Goal: Information Seeking & Learning: Understand process/instructions

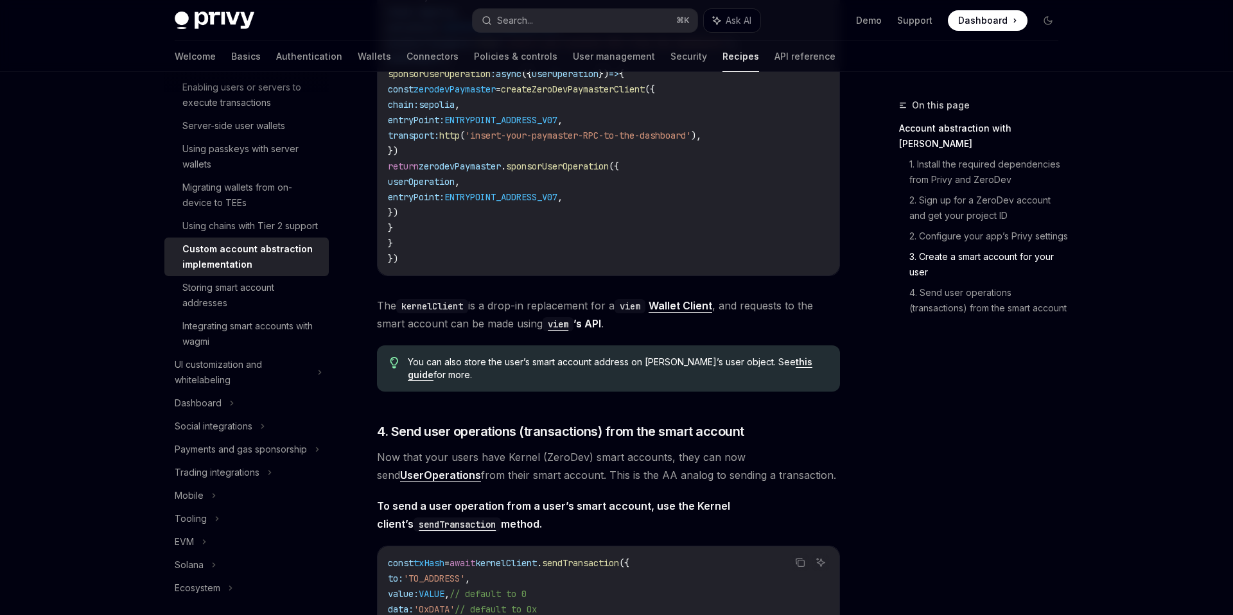
scroll to position [177, 0]
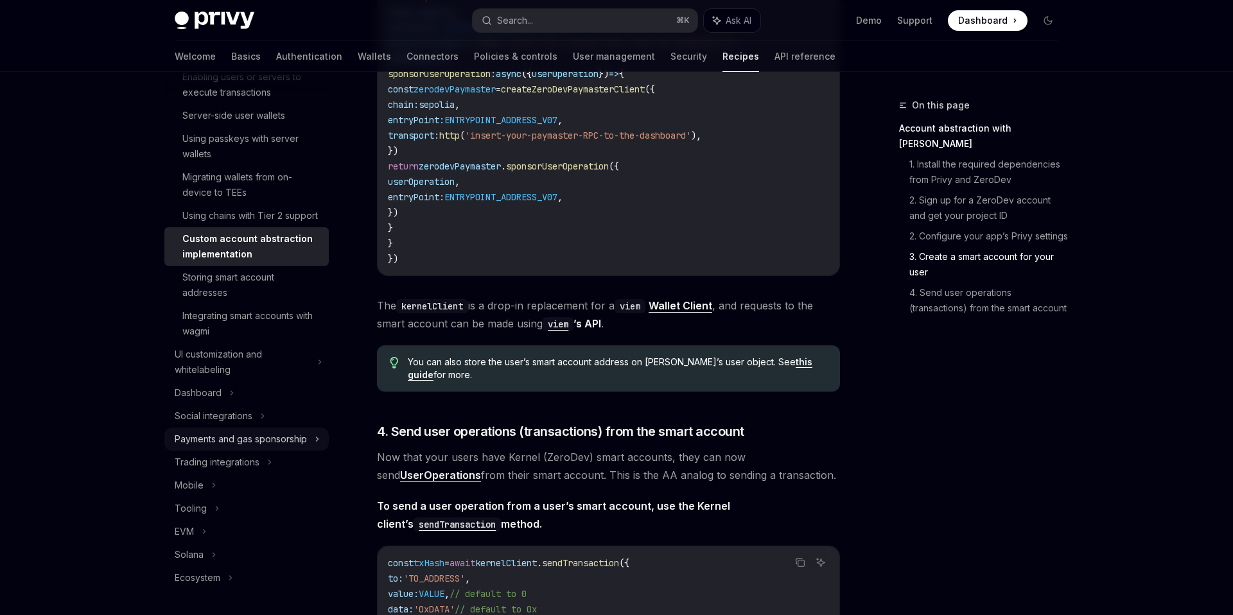
click at [296, 444] on div "Payments and gas sponsorship" at bounding box center [241, 438] width 132 height 15
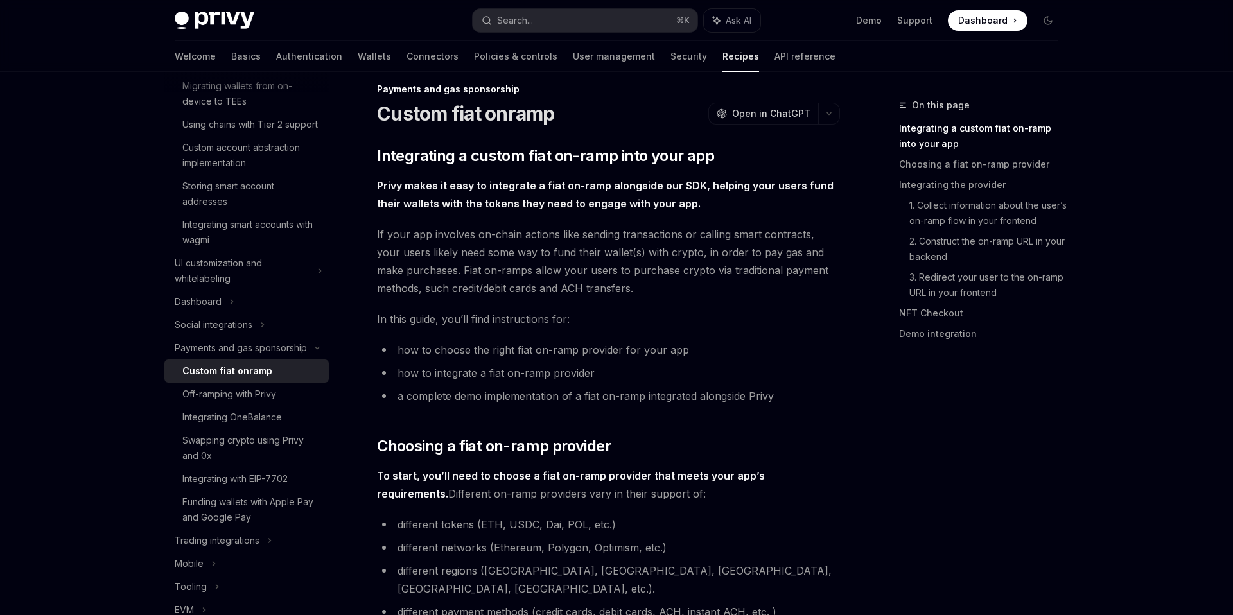
scroll to position [24, 0]
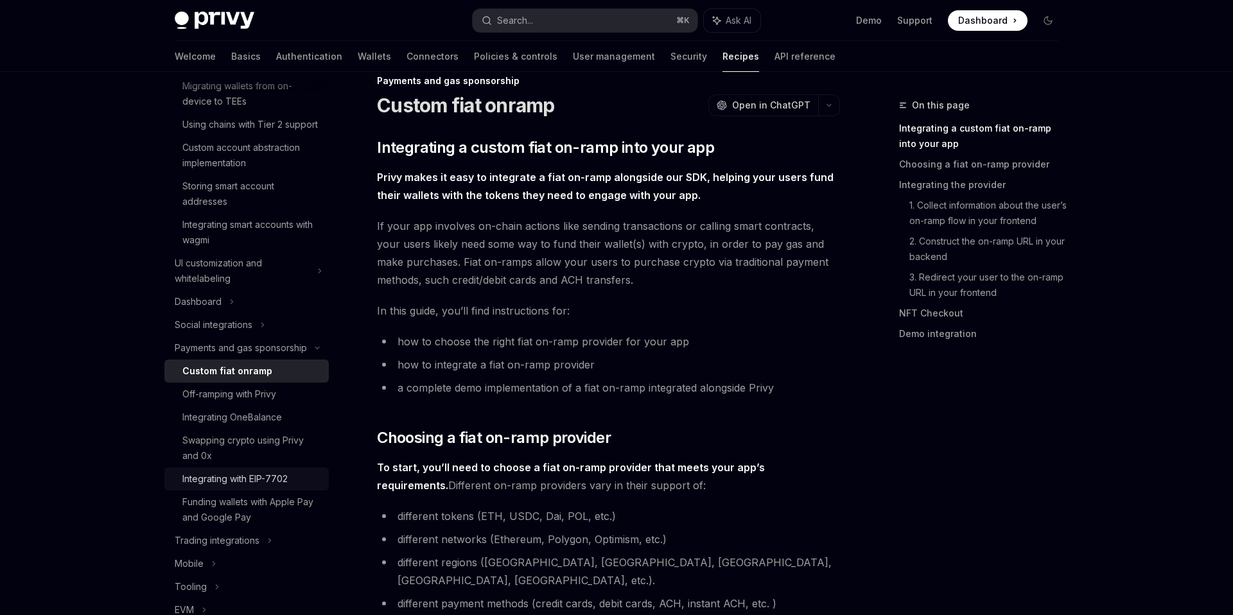
click at [250, 475] on div "Integrating with EIP-7702" at bounding box center [234, 478] width 105 height 15
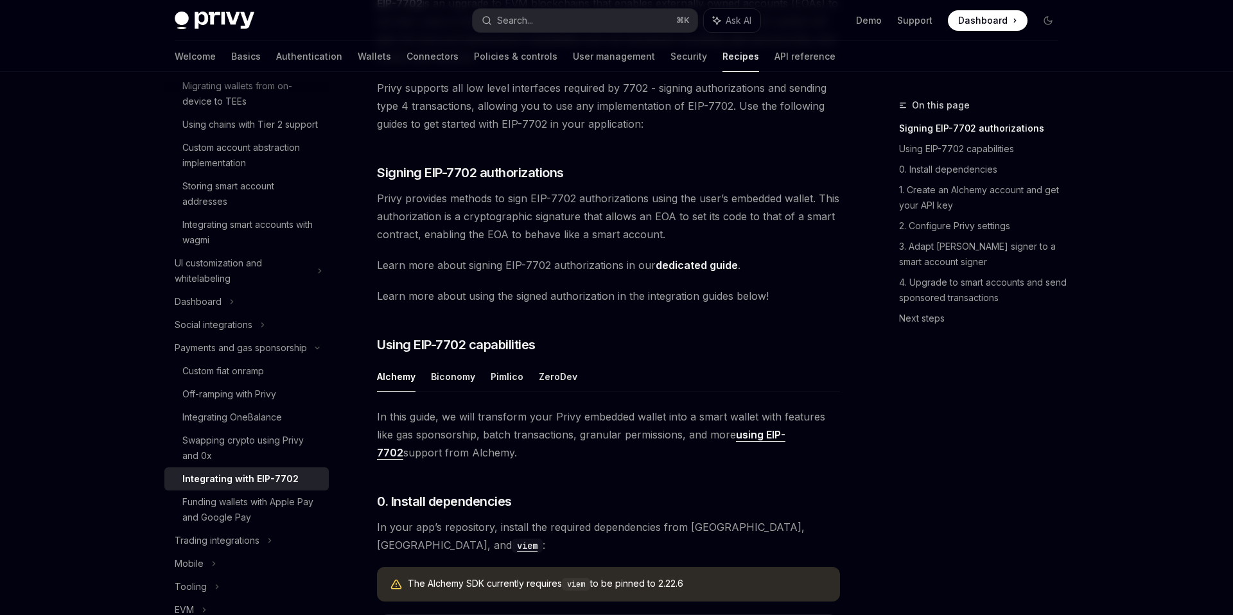
scroll to position [422, 0]
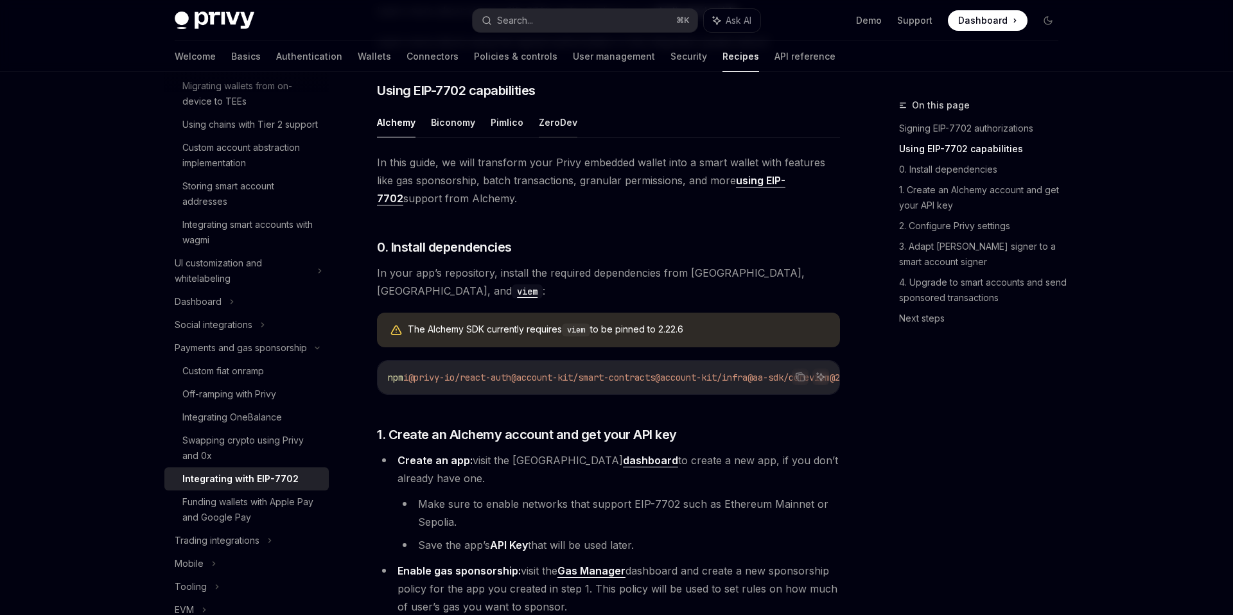
click at [550, 127] on button "ZeroDev" at bounding box center [558, 122] width 39 height 30
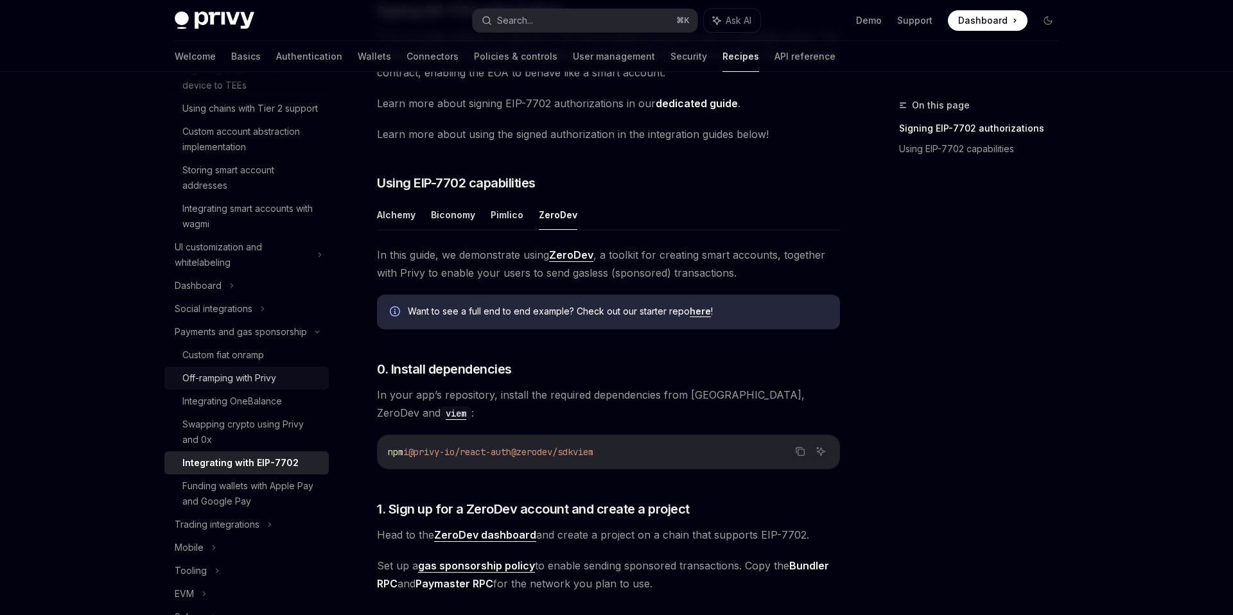
scroll to position [285, 0]
click at [276, 376] on div "Off-ramping with Privy" at bounding box center [229, 377] width 94 height 15
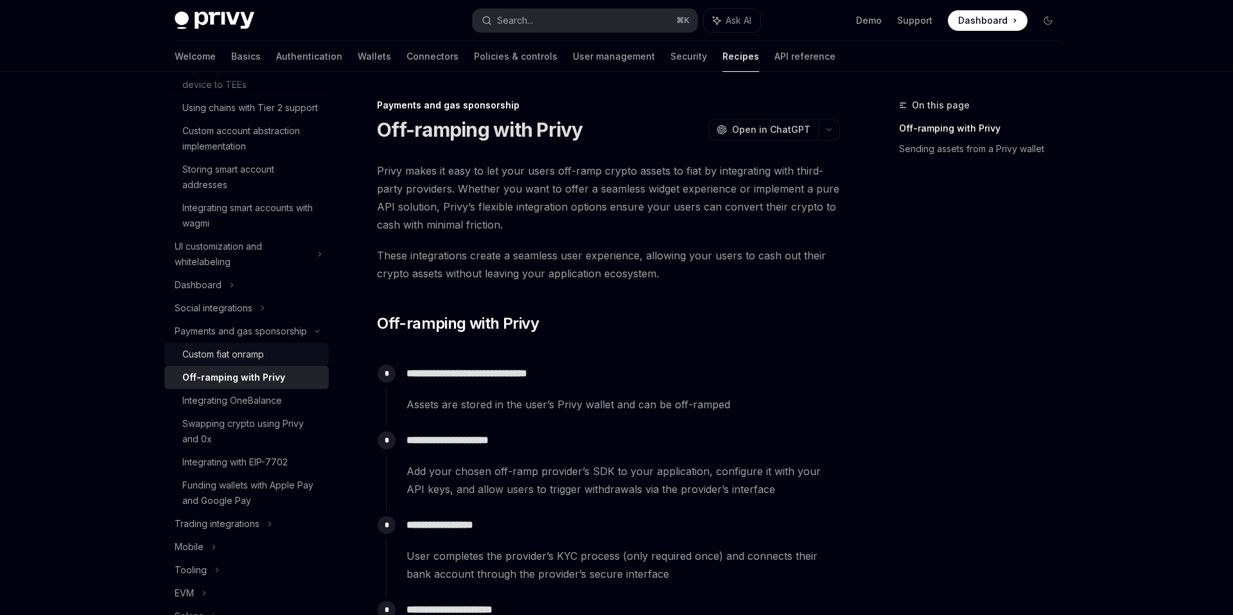
click at [257, 350] on div "Custom fiat onramp" at bounding box center [223, 354] width 82 height 15
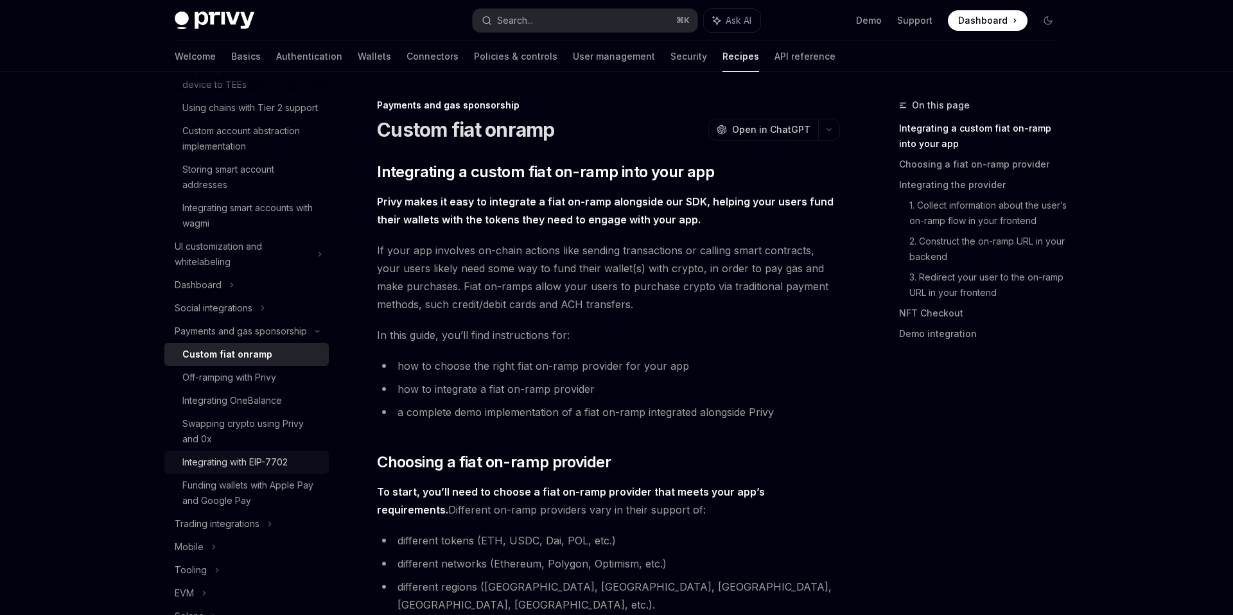
click at [239, 465] on div "Integrating with EIP-7702" at bounding box center [234, 461] width 105 height 15
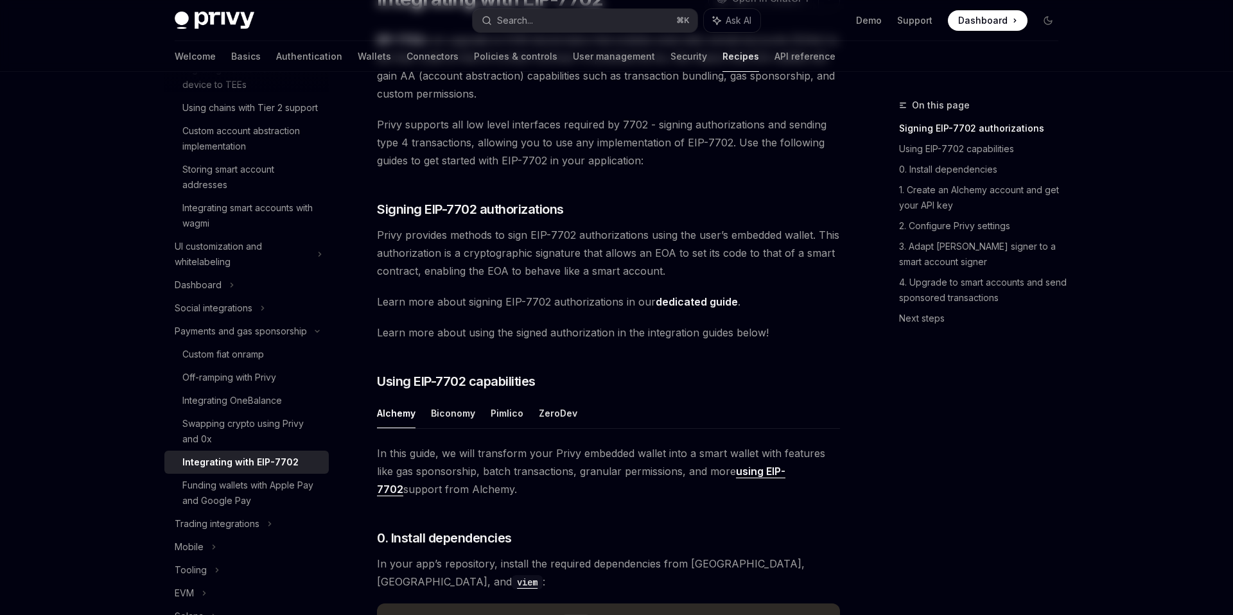
scroll to position [158, 0]
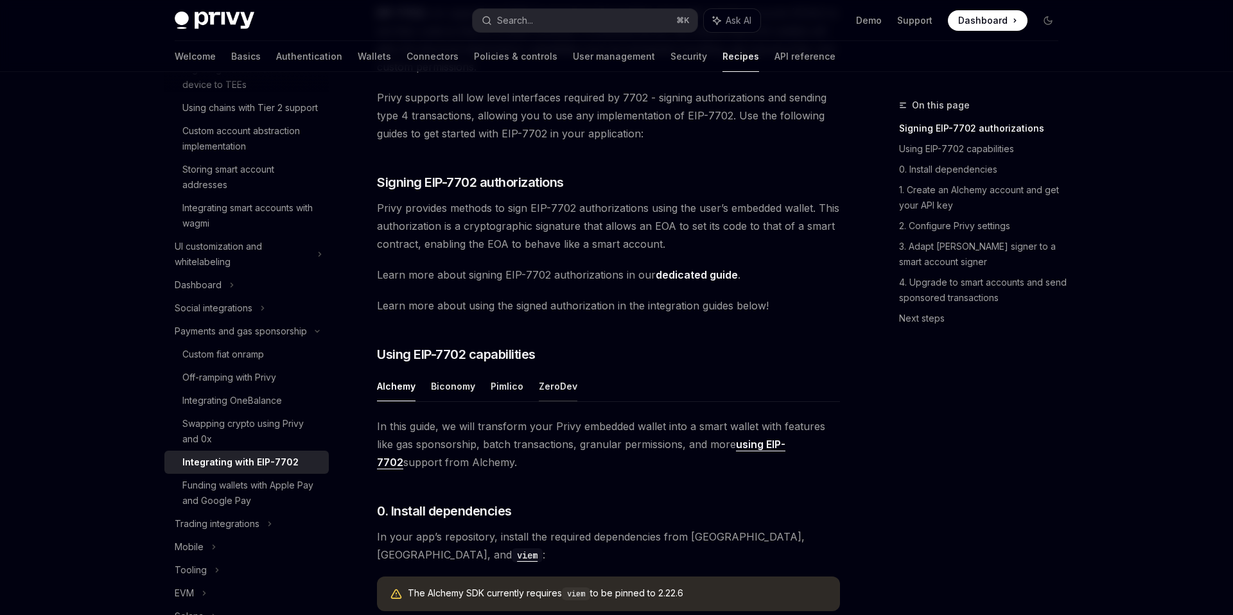
click at [551, 383] on button "ZeroDev" at bounding box center [558, 386] width 39 height 30
type textarea "*"
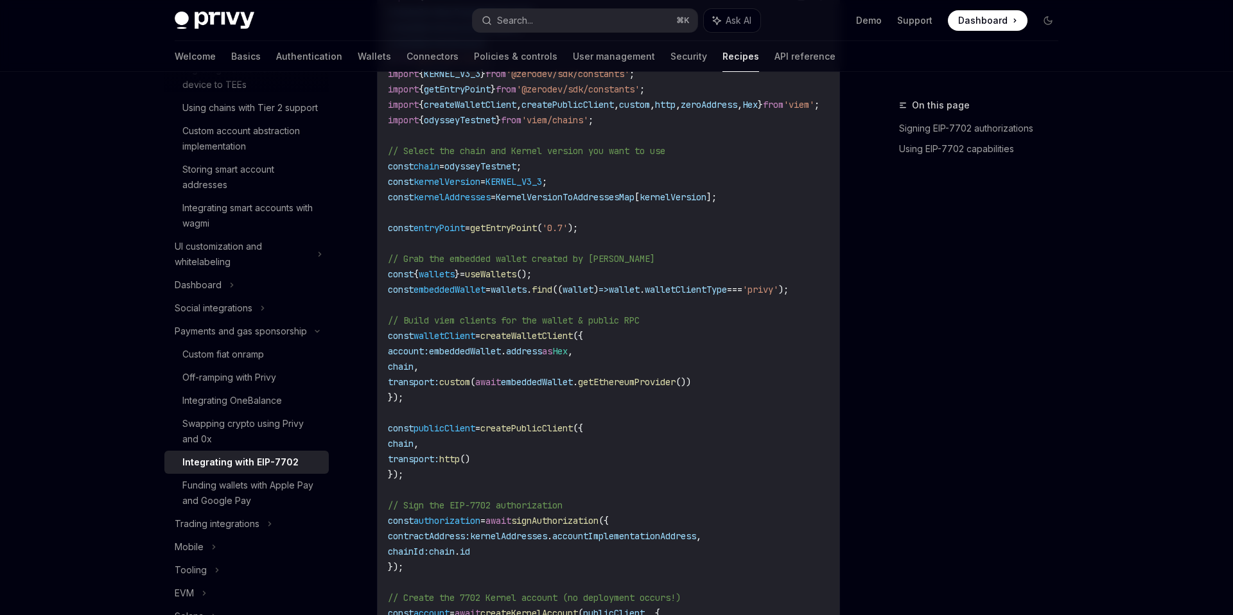
scroll to position [1356, 0]
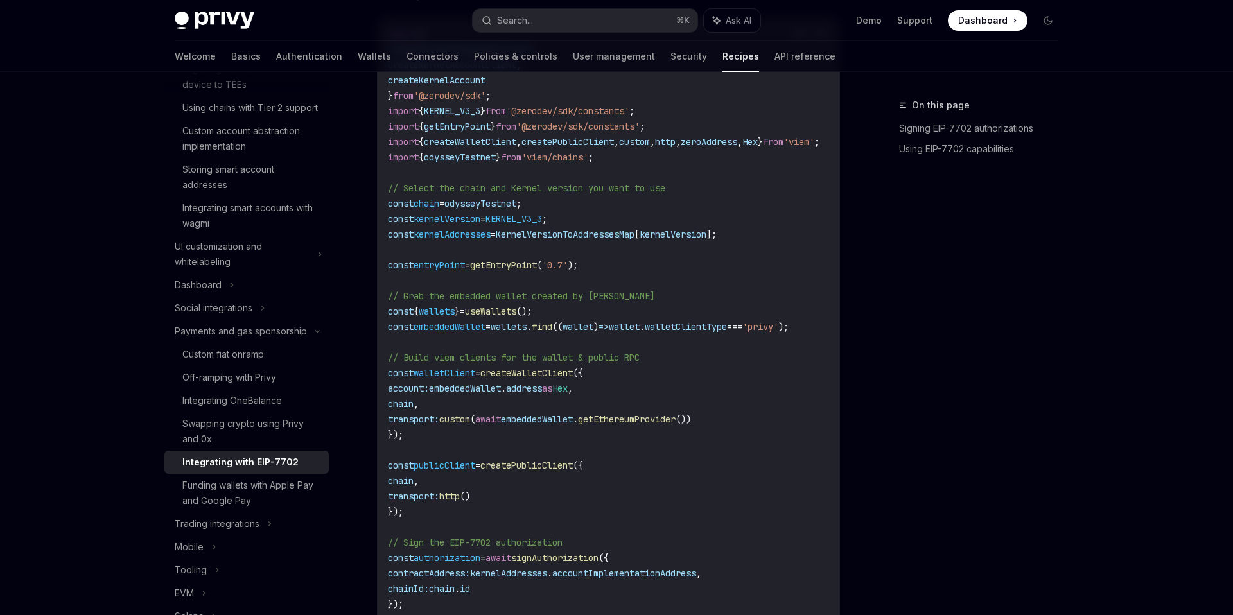
click at [623, 241] on code "import { createZeroDevPaymasterClient , createKernelAccountClient , createKerne…" at bounding box center [619, 380] width 462 height 709
drag, startPoint x: 627, startPoint y: 245, endPoint x: 392, endPoint y: 248, distance: 235.0
click at [390, 251] on code "import { createZeroDevPaymasterClient , createKernelAccountClient , createKerne…" at bounding box center [619, 380] width 462 height 709
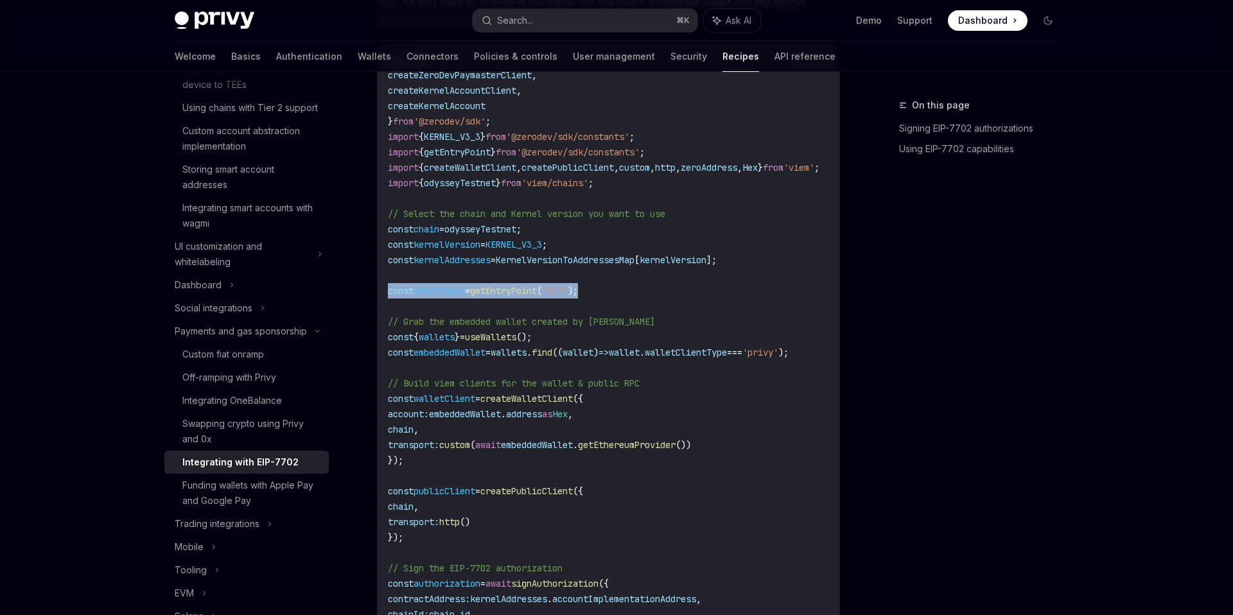
scroll to position [1335, 0]
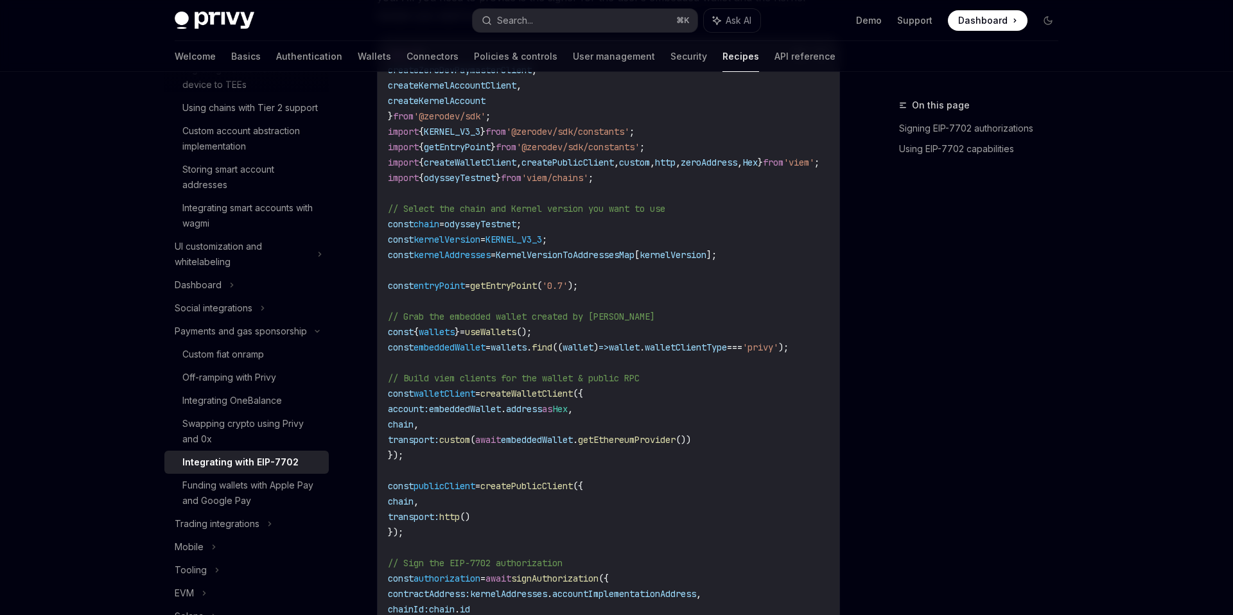
click at [592, 260] on code "import { createZeroDevPaymasterClient , createKernelAccountClient , createKerne…" at bounding box center [619, 401] width 462 height 709
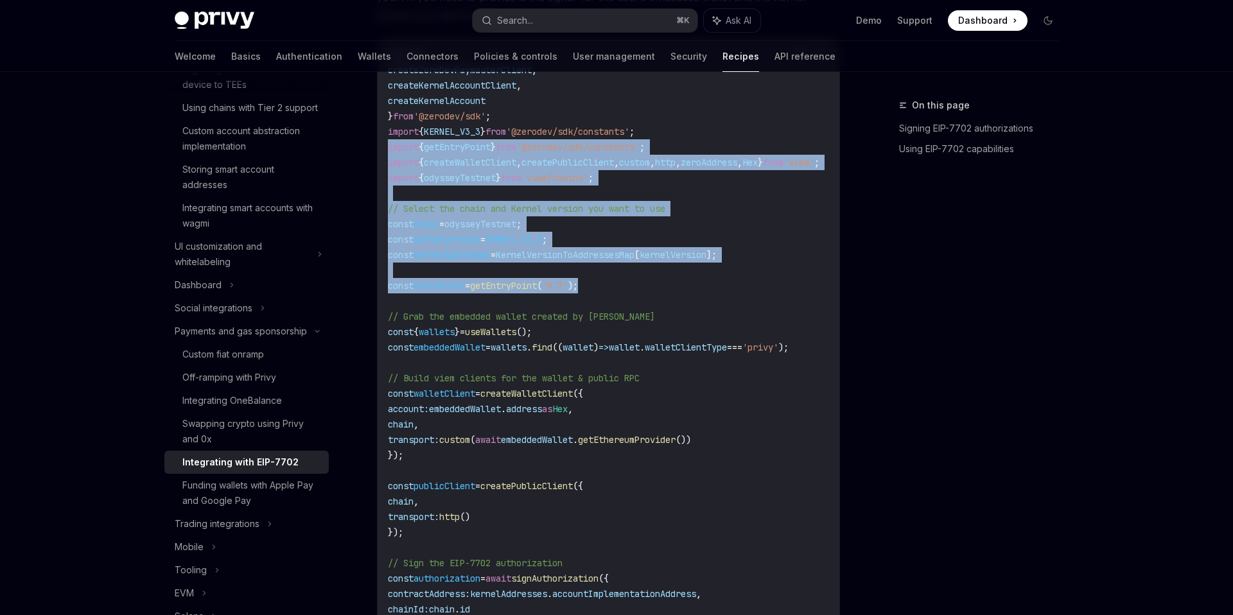
drag, startPoint x: 582, startPoint y: 272, endPoint x: 362, endPoint y: 130, distance: 261.9
click at [362, 130] on div "Payments and gas sponsorship Integrating with EIP-7702 OpenAI Open in ChatGPT O…" at bounding box center [488, 354] width 709 height 3185
copy code "import { getEntryPoint } from '@zerodev/sdk/constants' ; import { createWalletC…"
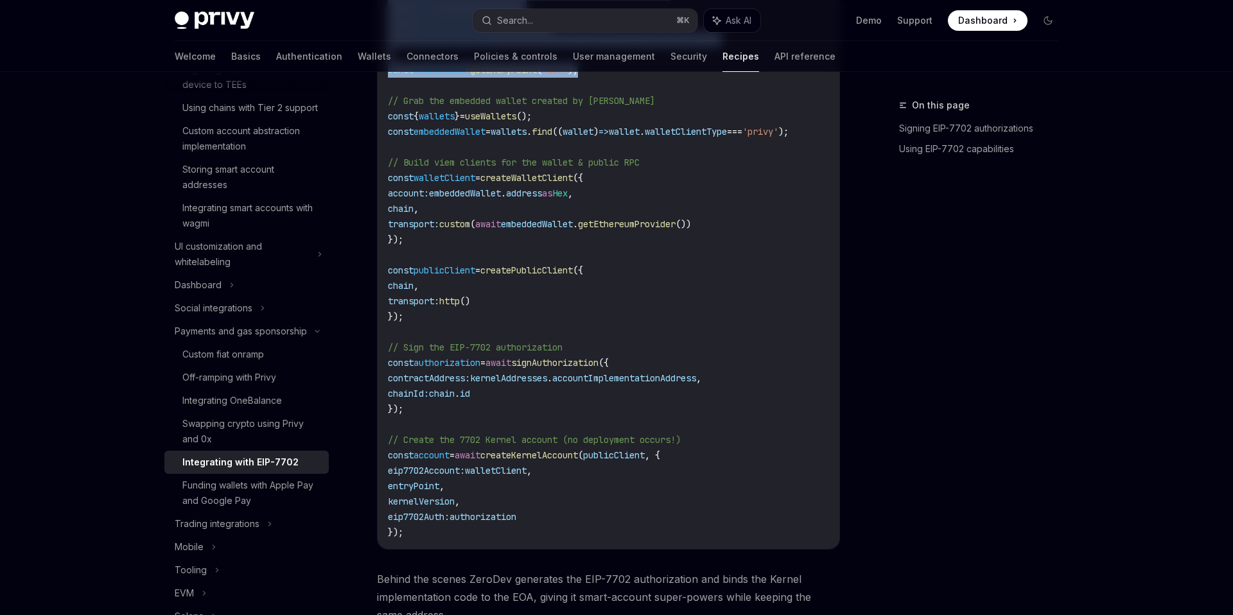
scroll to position [1552, 0]
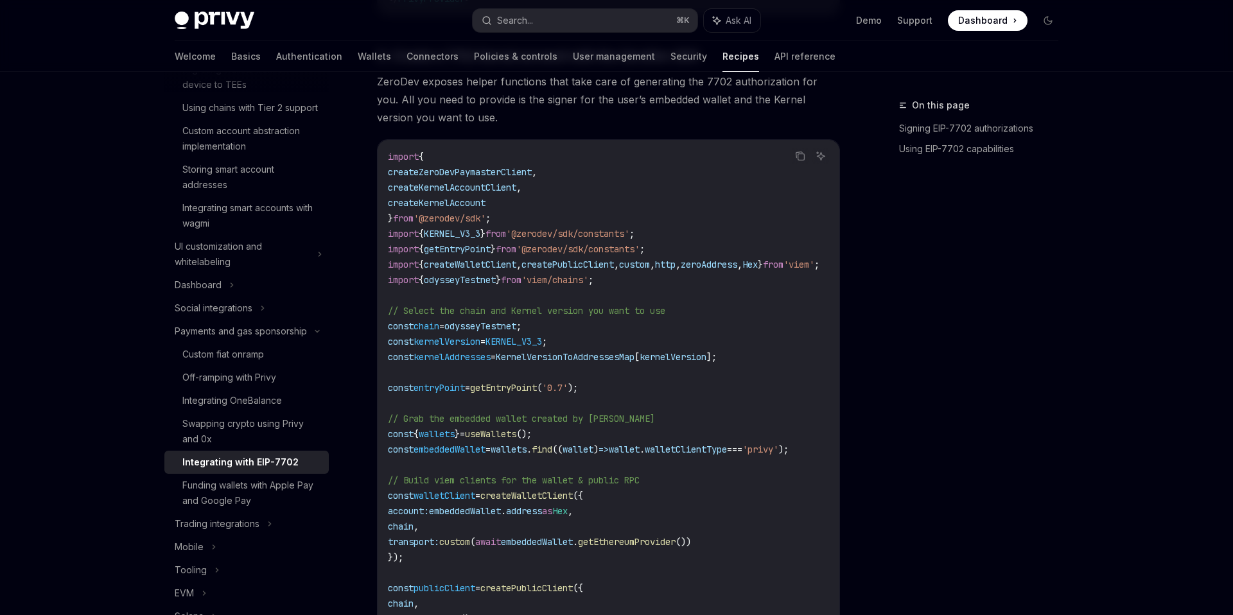
click at [646, 428] on code "import { createZeroDevPaymasterClient , createKernelAccountClient , createKerne…" at bounding box center [619, 503] width 462 height 709
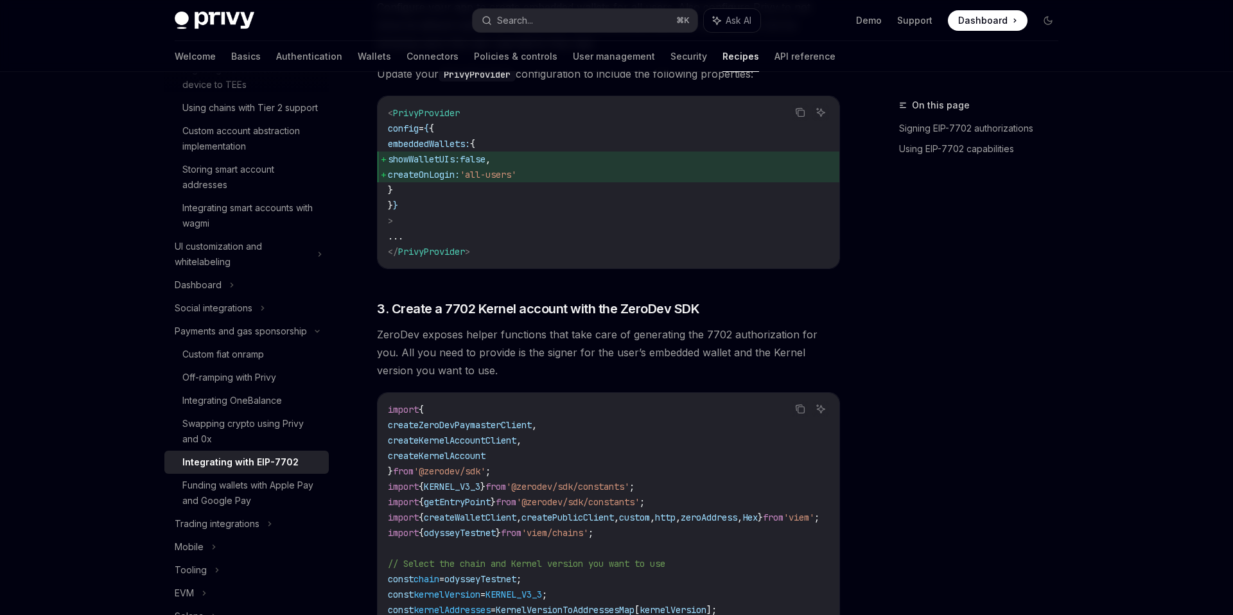
scroll to position [899, 0]
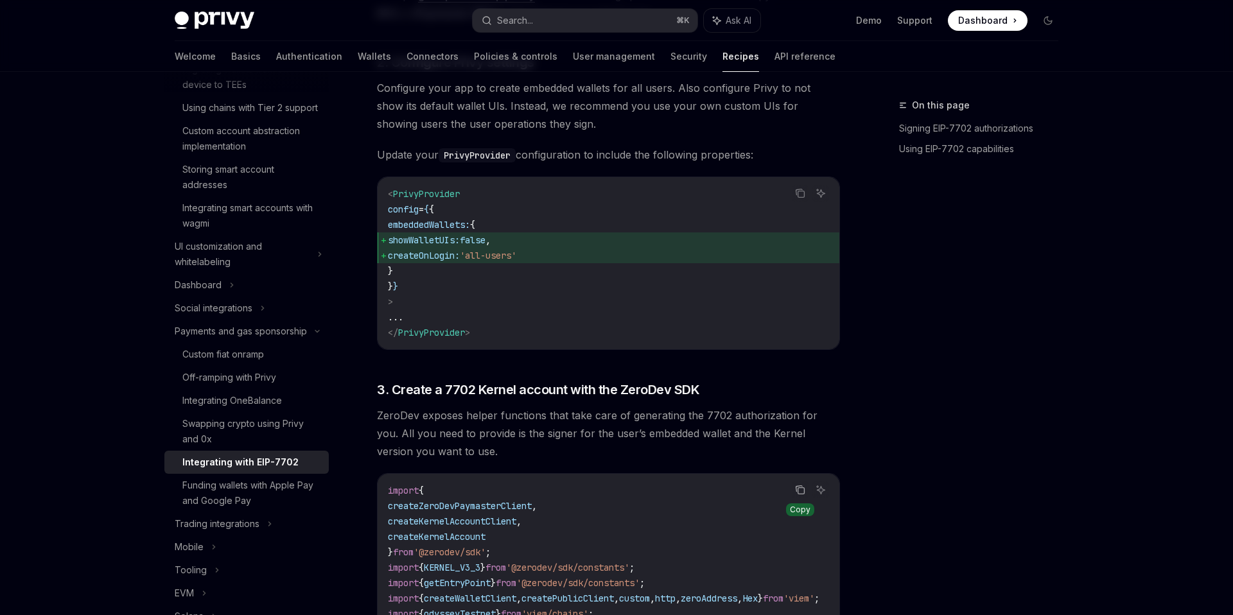
click at [792, 481] on button "Copy the contents from the code block" at bounding box center [800, 489] width 17 height 17
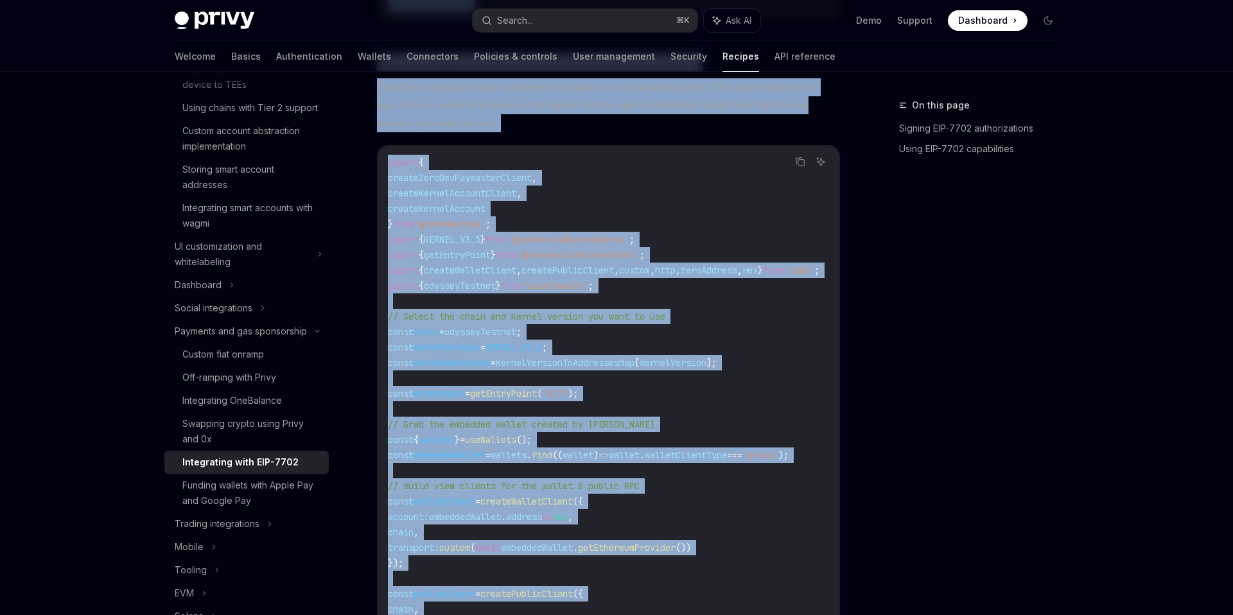
scroll to position [0, 0]
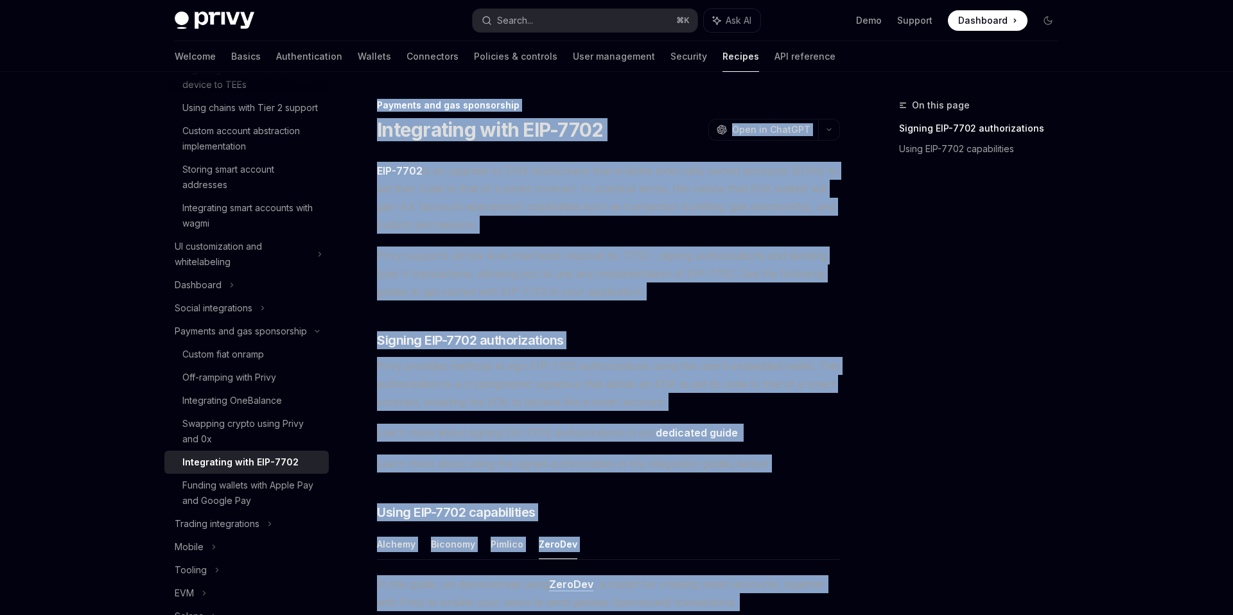
drag, startPoint x: 487, startPoint y: 424, endPoint x: 377, endPoint y: 97, distance: 345.3
copy div "Loremips dol sit ametconsect Adipiscinge sedd EIU-5091 TempOR Inci ut LaboREE D…"
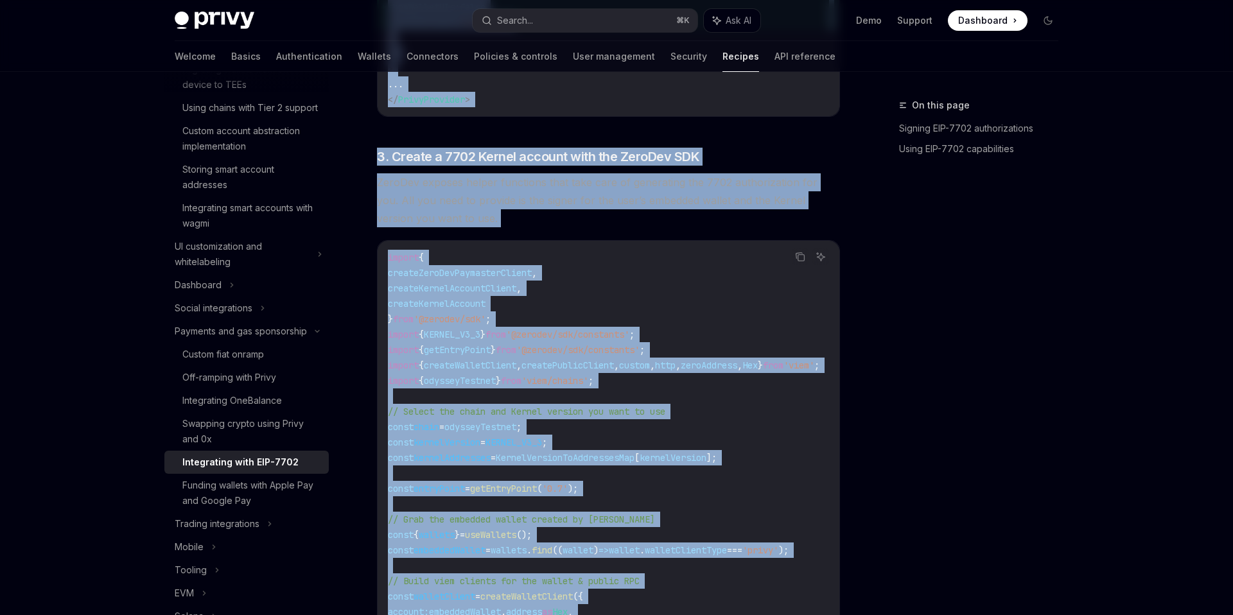
scroll to position [1170, 0]
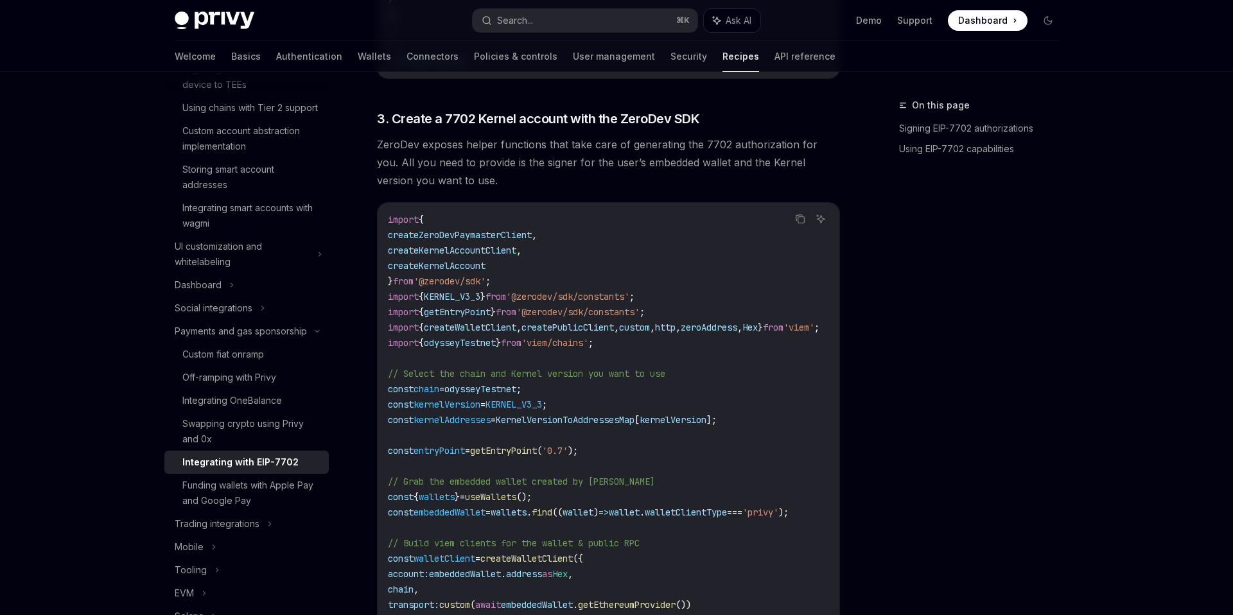
click at [887, 223] on div "On this page Signing EIP-7702 authorizations Using EIP-7702 capabilities" at bounding box center [970, 356] width 195 height 517
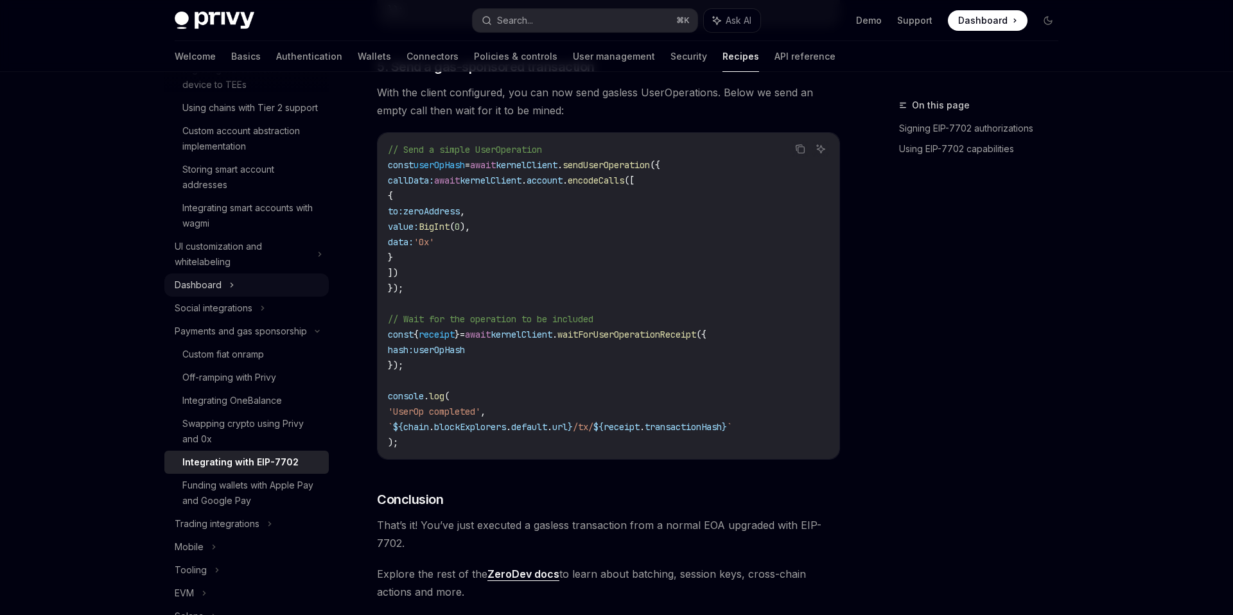
scroll to position [347, 0]
